Goal: Find specific page/section: Find specific page/section

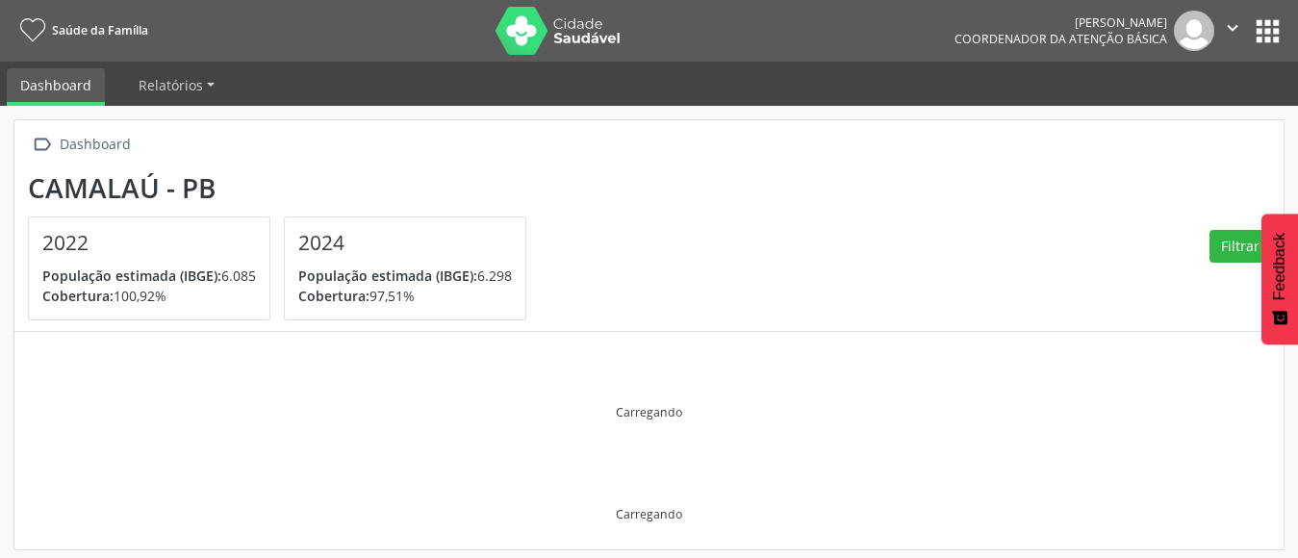
click at [1264, 33] on button "apps" at bounding box center [1268, 31] width 34 height 34
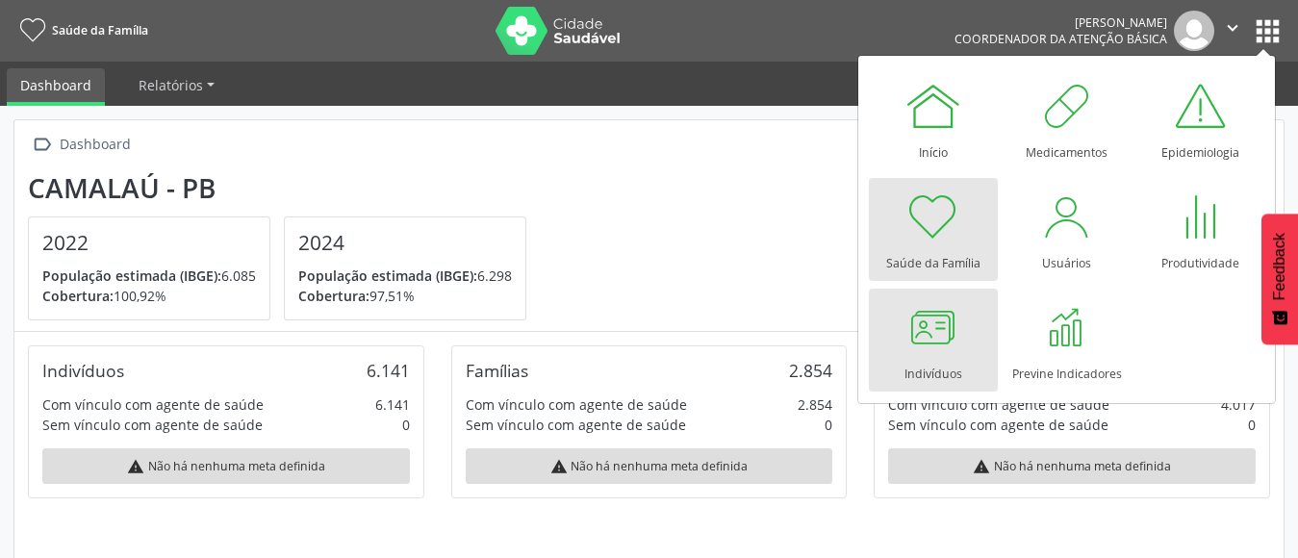
click at [941, 324] on div at bounding box center [934, 327] width 58 height 58
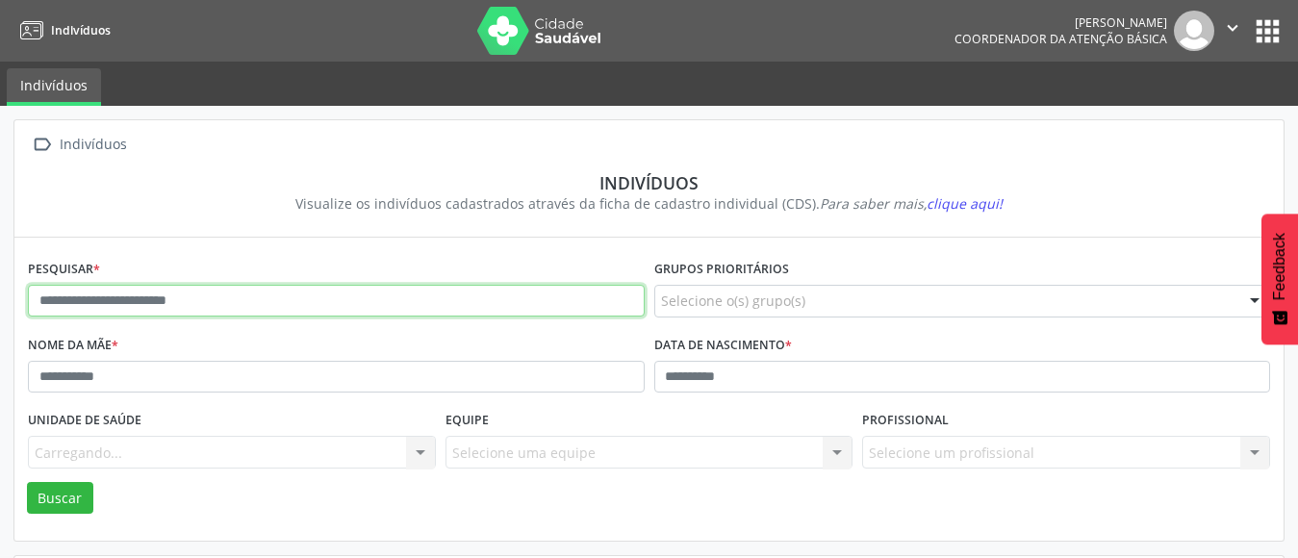
click at [126, 295] on input "text" at bounding box center [336, 301] width 617 height 33
type input "*********"
click at [27, 482] on button "Buscar" at bounding box center [60, 498] width 66 height 33
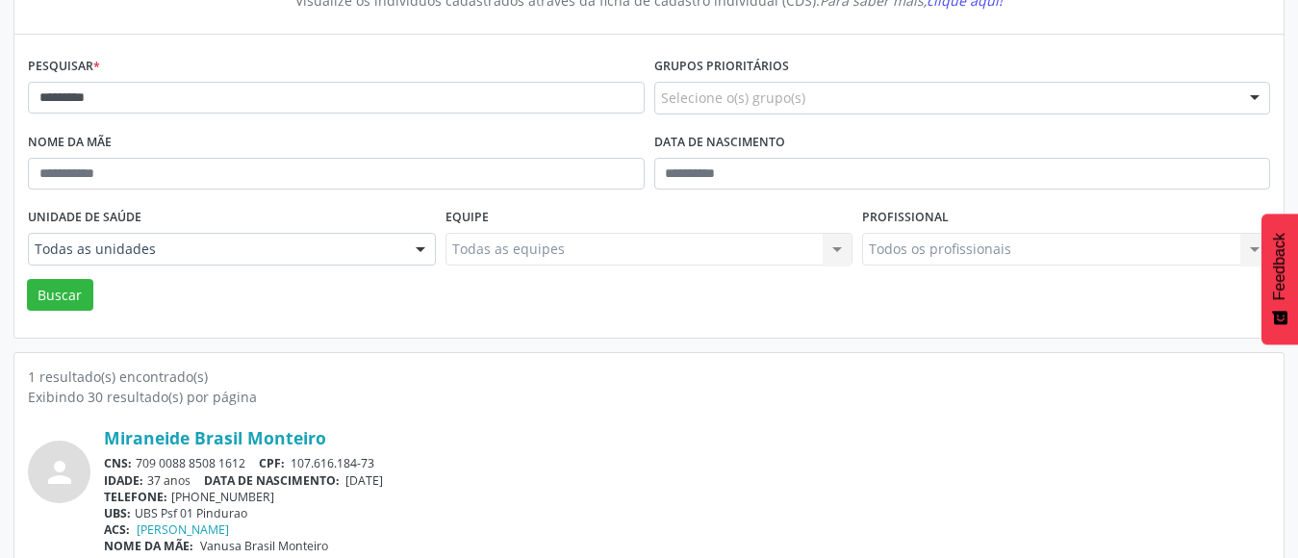
scroll to position [227, 0]
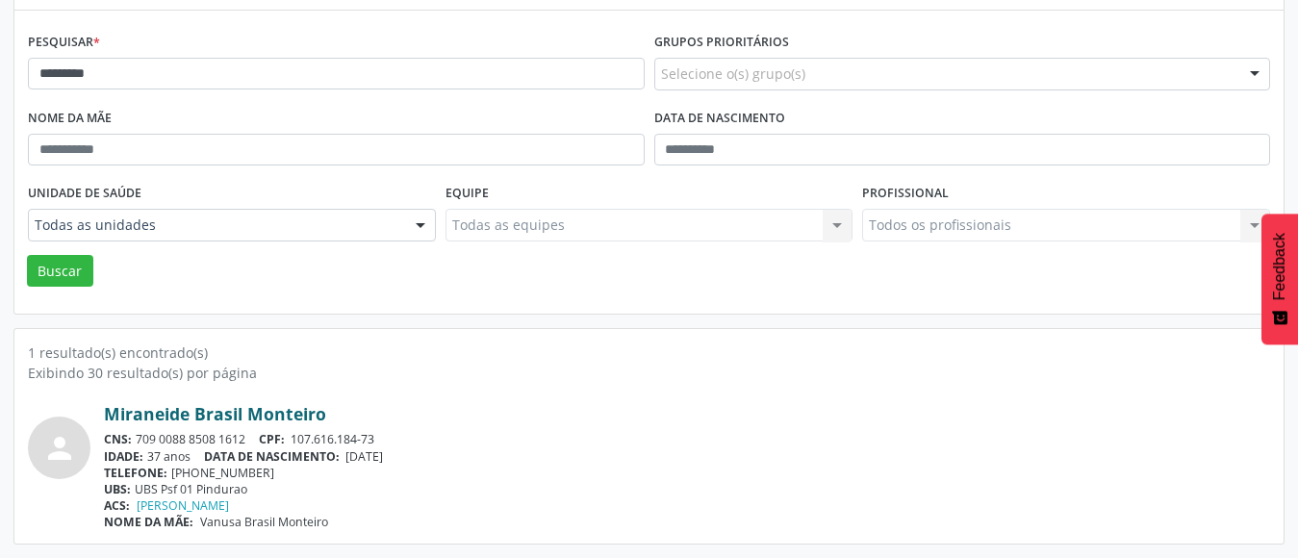
click at [264, 421] on link "Miraneide Brasil Monteiro" at bounding box center [215, 413] width 222 height 21
